Goal: Navigation & Orientation: Find specific page/section

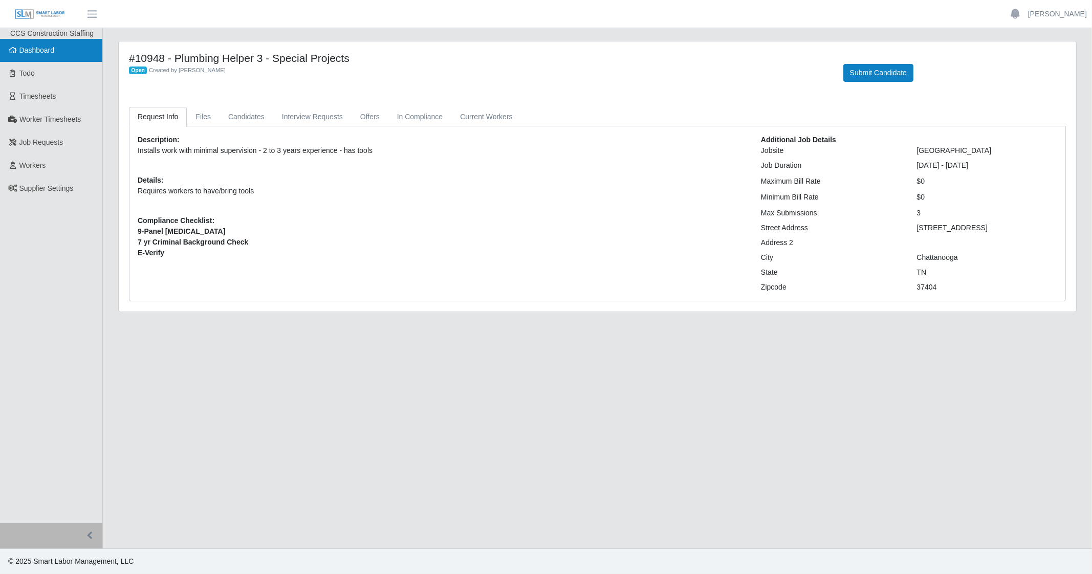
click at [74, 47] on link "Dashboard" at bounding box center [51, 50] width 102 height 23
